Goal: Task Accomplishment & Management: Complete application form

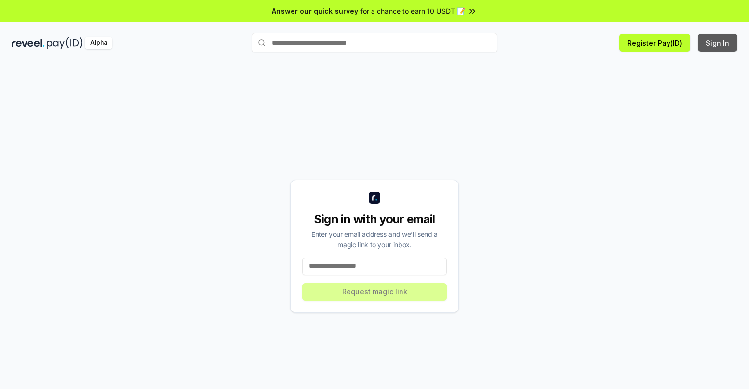
click at [718, 43] on button "Sign In" at bounding box center [717, 43] width 39 height 18
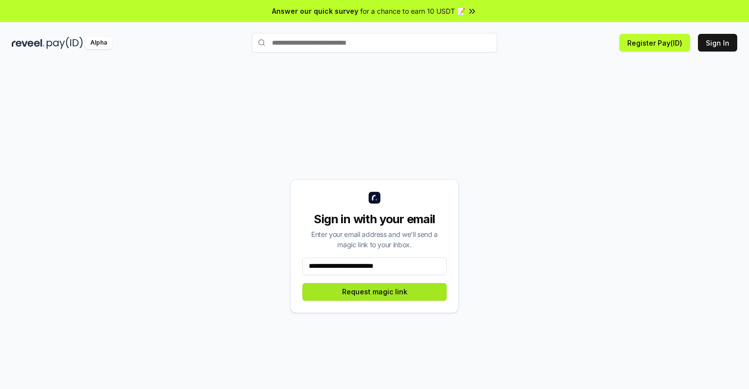
type input "**********"
click at [375, 292] on button "Request magic link" at bounding box center [375, 292] width 144 height 18
